Goal: Task Accomplishment & Management: Use online tool/utility

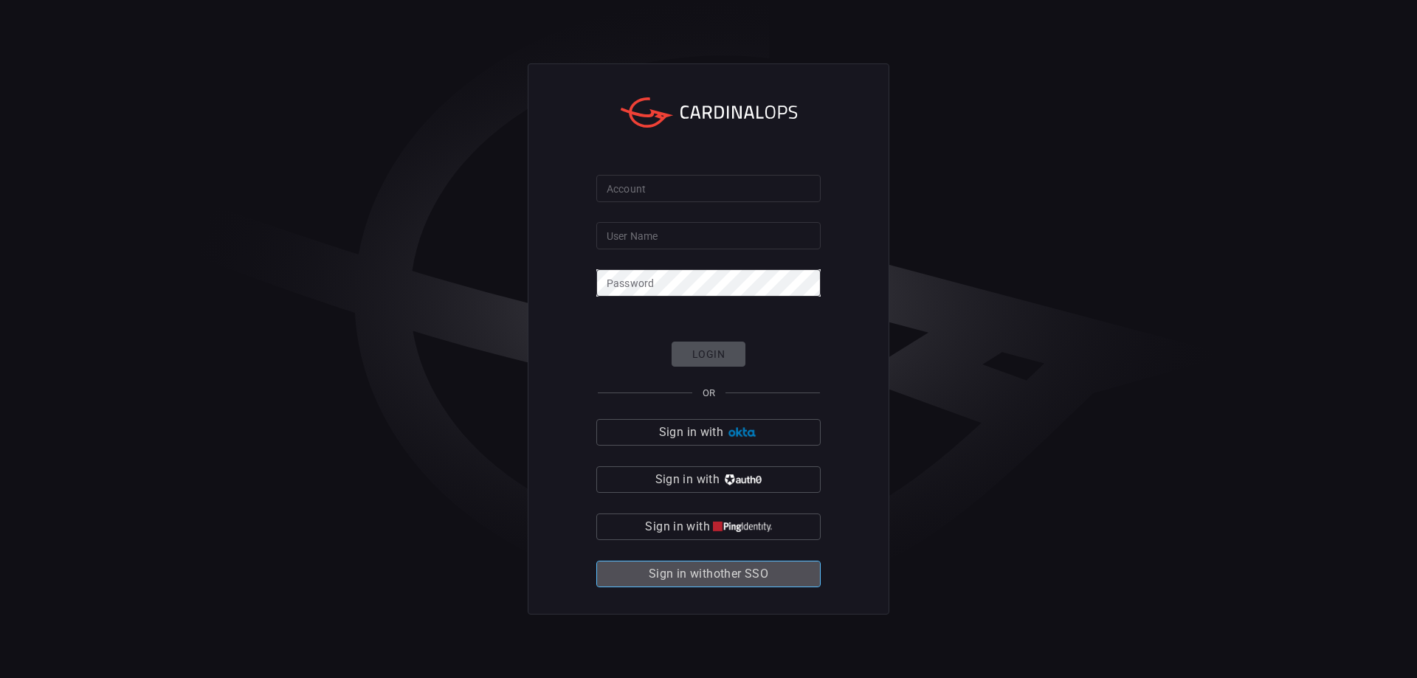
click at [727, 580] on span "Sign in with other SSO" at bounding box center [709, 574] width 120 height 21
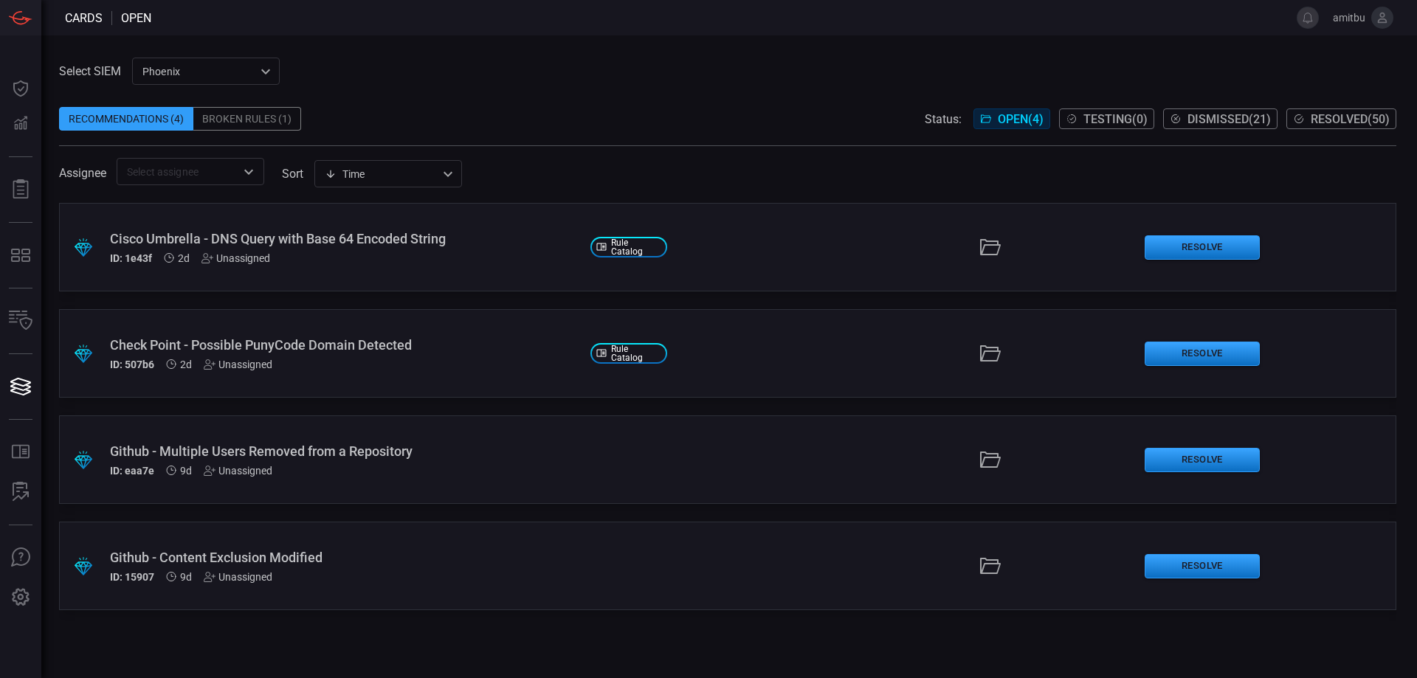
click at [235, 120] on div "Broken Rules (1)" at bounding box center [247, 119] width 108 height 24
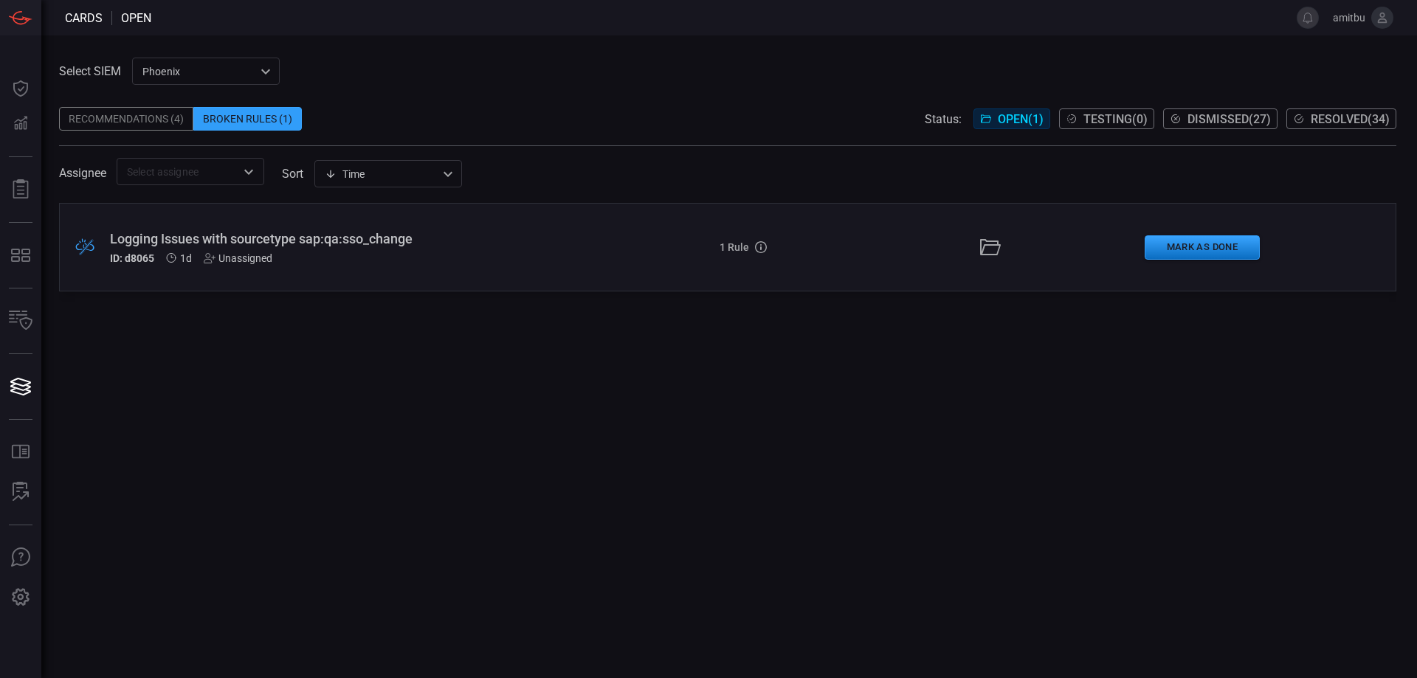
click at [360, 263] on div "ID: d8065 1d Unassigned" at bounding box center [344, 258] width 468 height 12
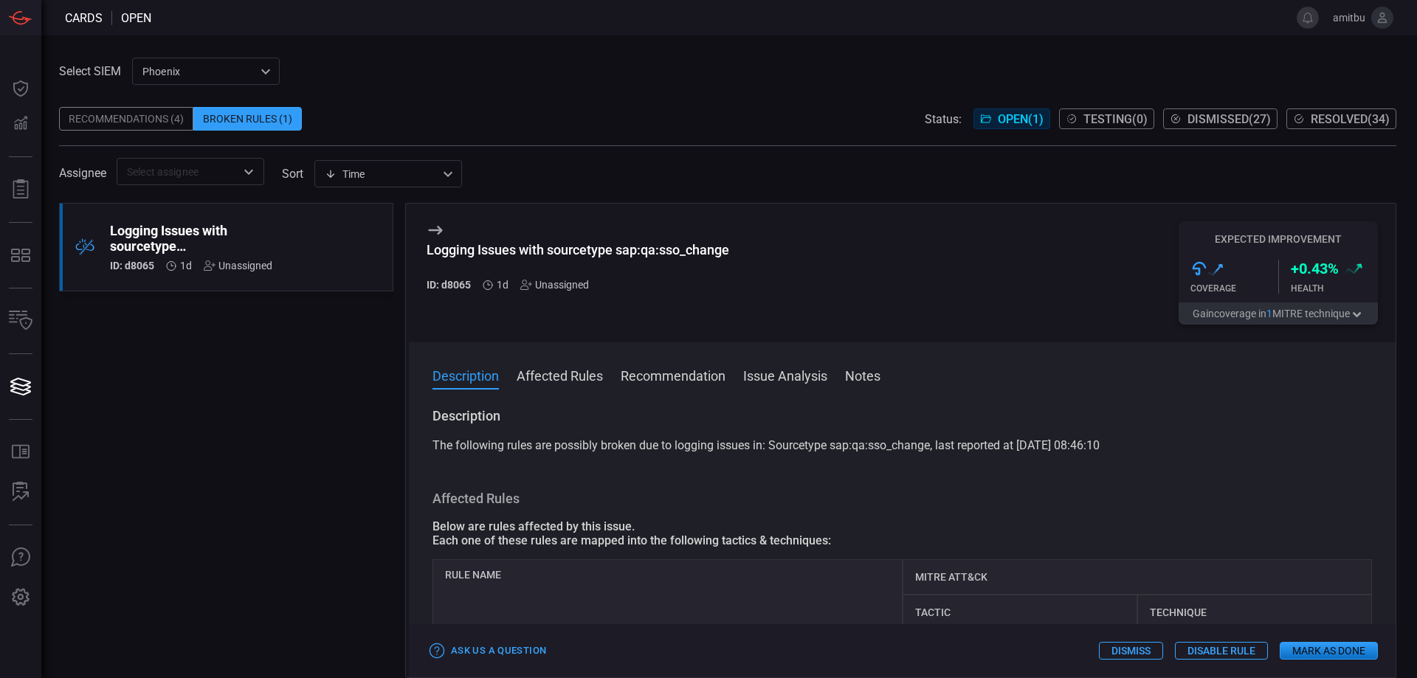
click at [1293, 651] on button "Mark as Done" at bounding box center [1328, 651] width 98 height 18
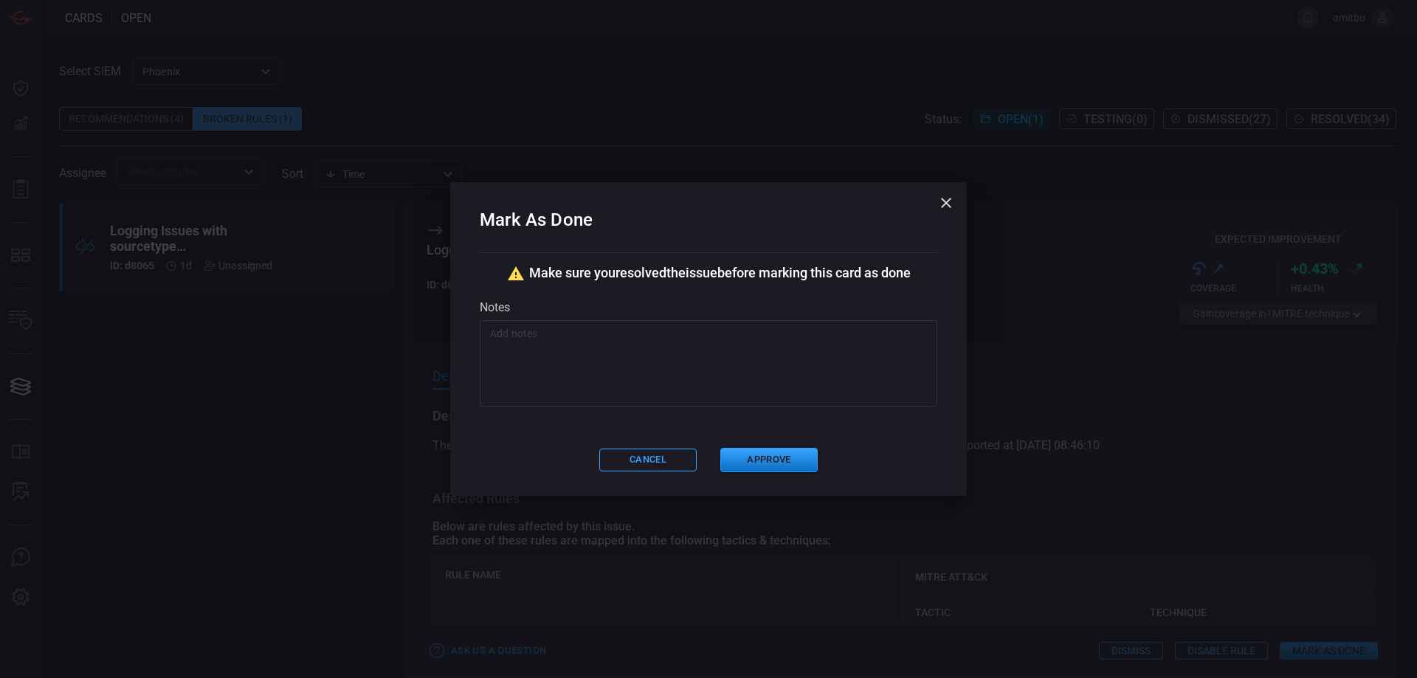
click at [656, 377] on textarea at bounding box center [708, 363] width 437 height 74
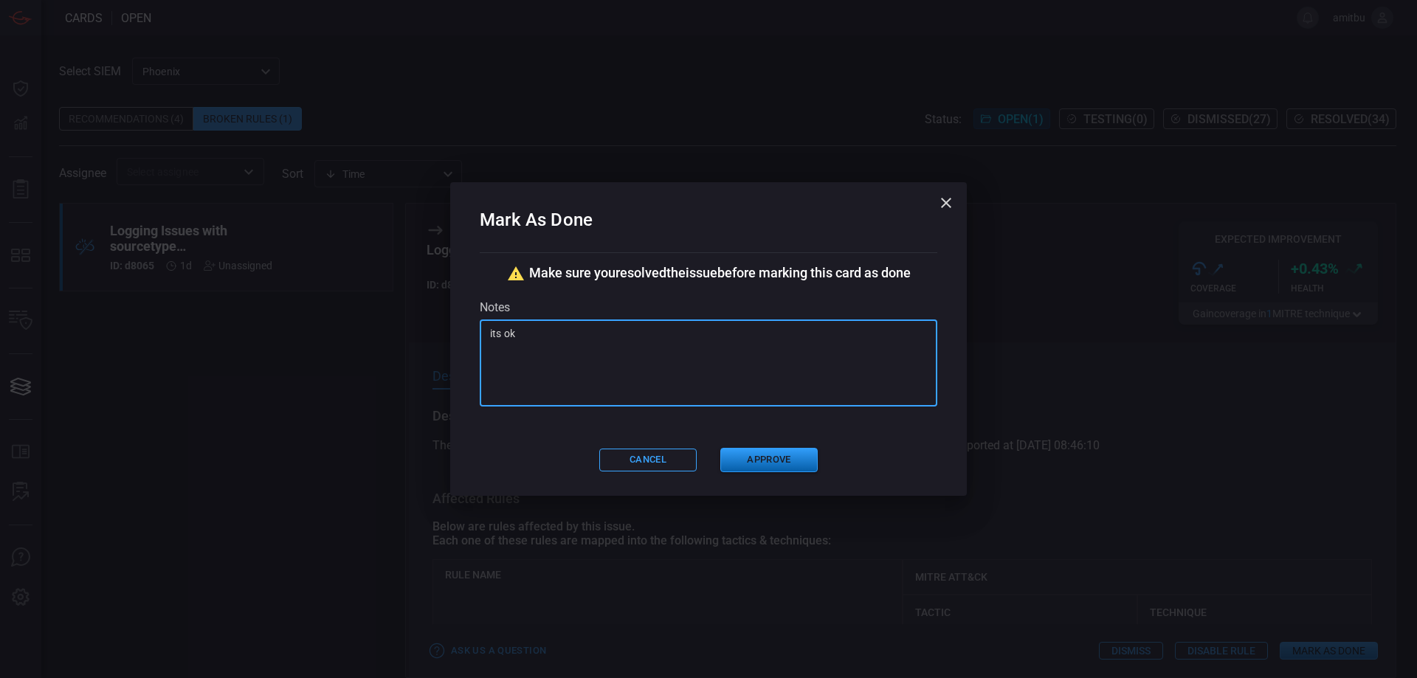
type textarea "its ok"
click at [744, 460] on button "Approve" at bounding box center [768, 460] width 97 height 24
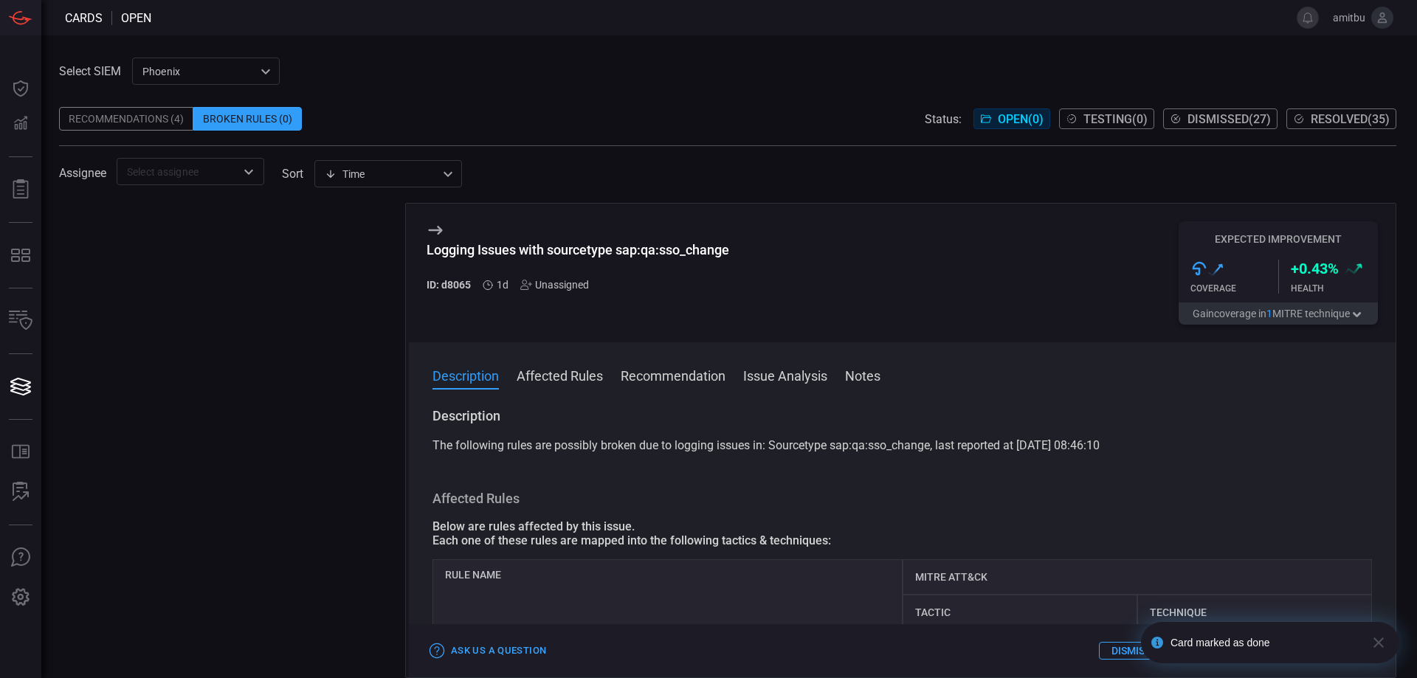
click at [237, 63] on div "Phoenix 76ce9200-5345-4ef5-91e1-a76e17f8e0c1 ​" at bounding box center [206, 71] width 148 height 27
click at [245, 131] on li "FNX Sentinel" at bounding box center [207, 127] width 148 height 24
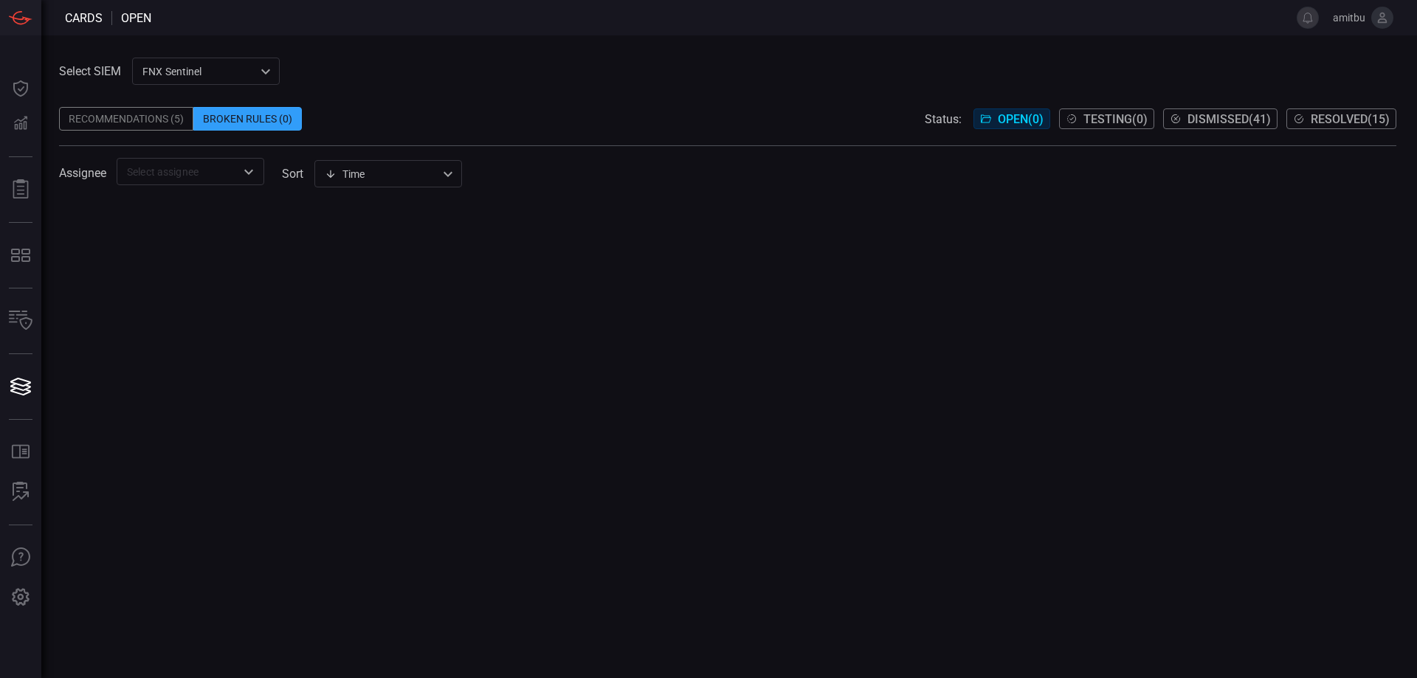
click at [147, 111] on div "Recommendations (5)" at bounding box center [126, 119] width 134 height 24
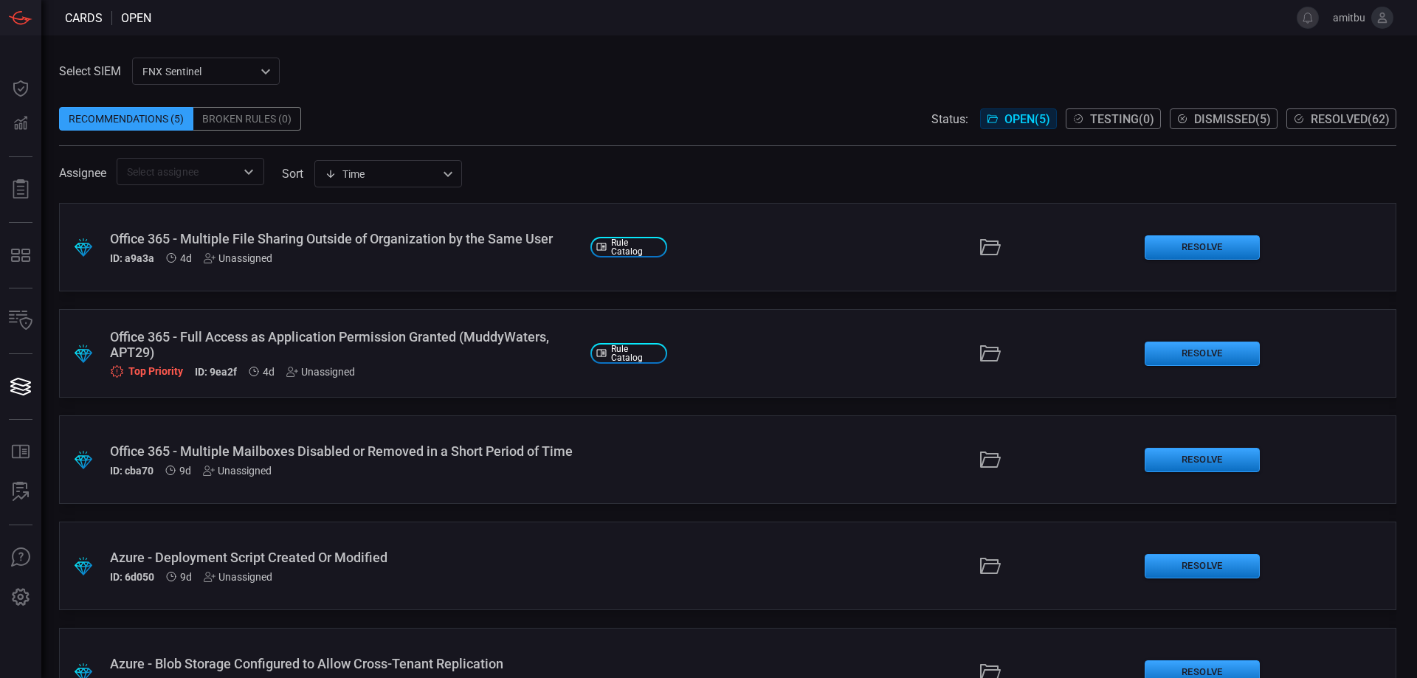
click at [339, 334] on div "Office 365 - Full Access as Application Permission Granted (MuddyWaters, APT29)" at bounding box center [344, 344] width 468 height 31
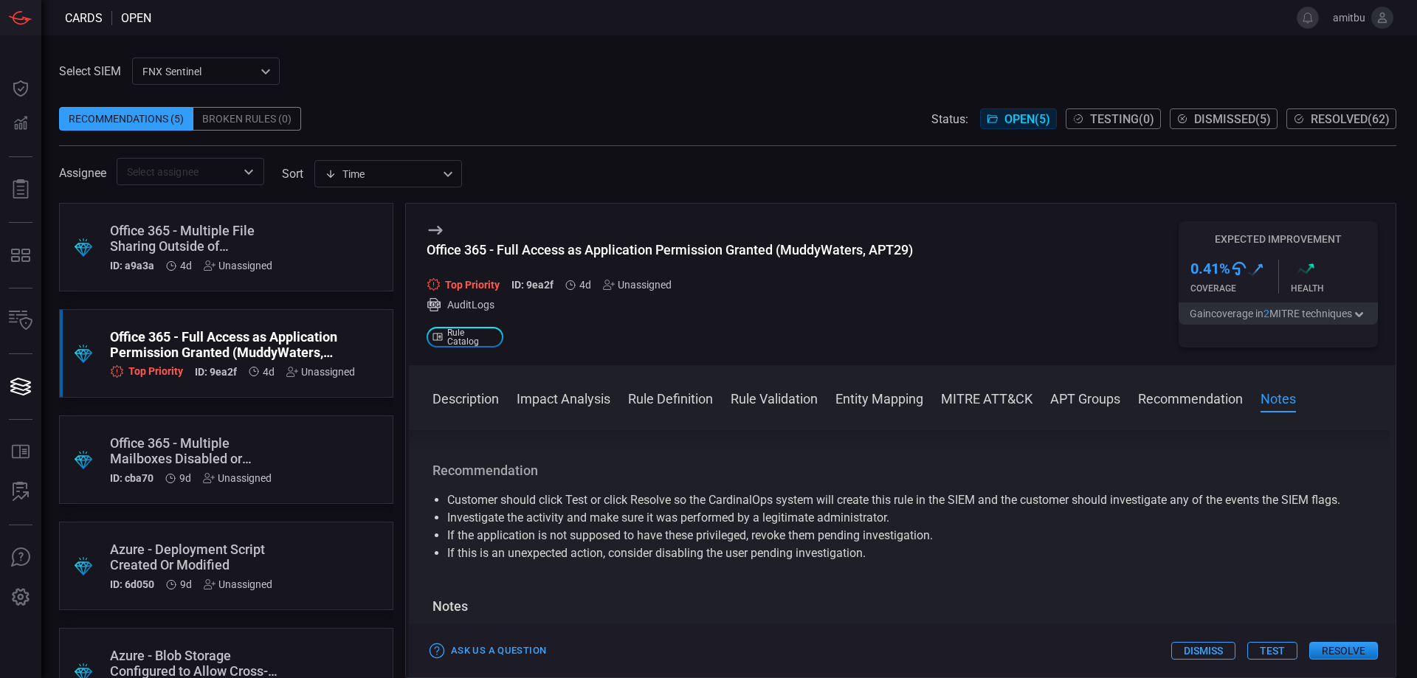
scroll to position [1633, 0]
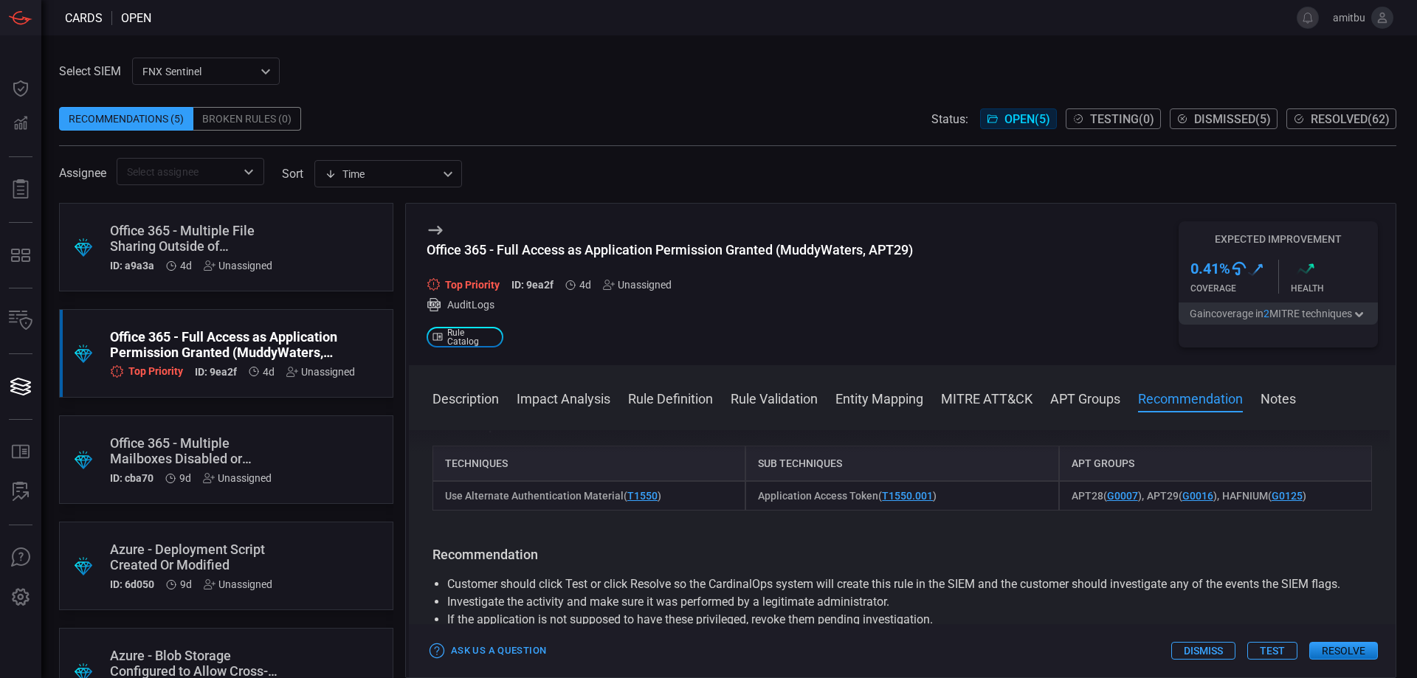
click at [1355, 649] on button "Resolve" at bounding box center [1343, 651] width 69 height 18
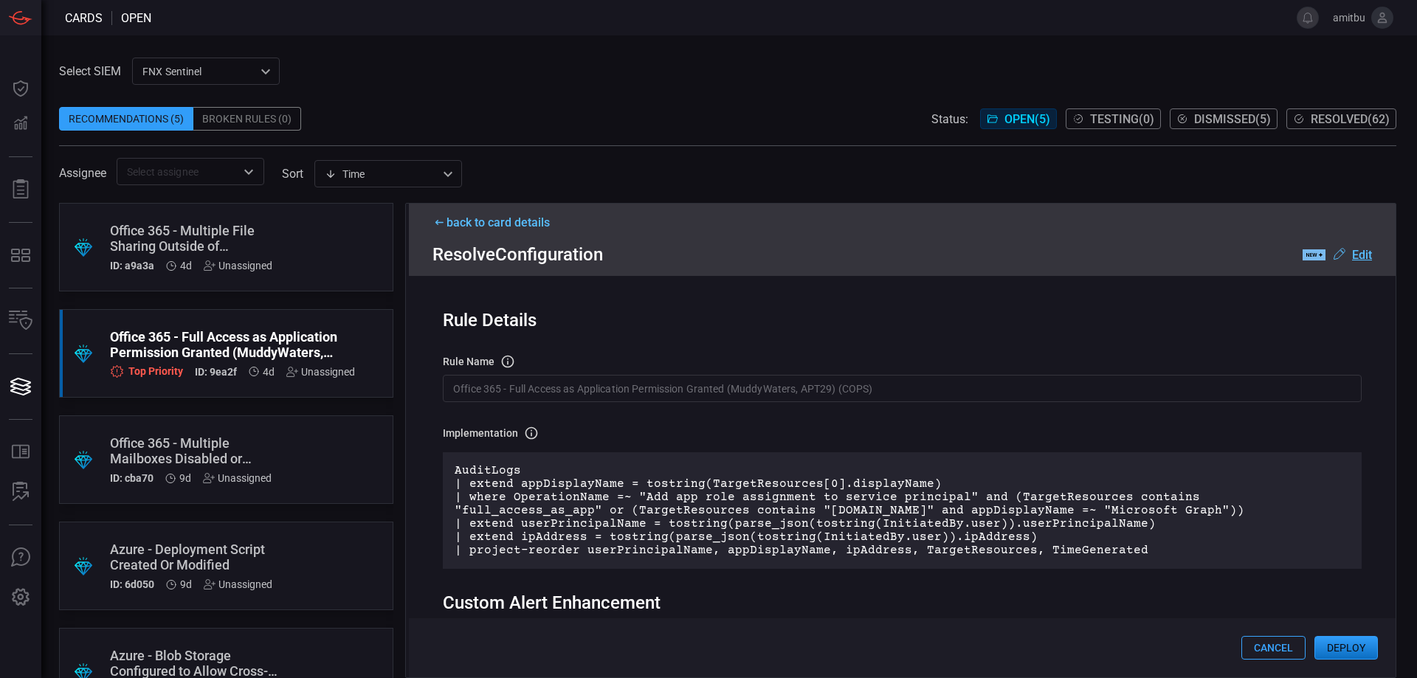
click at [1337, 644] on button "Deploy" at bounding box center [1345, 648] width 63 height 24
